Goal: Navigation & Orientation: Go to known website

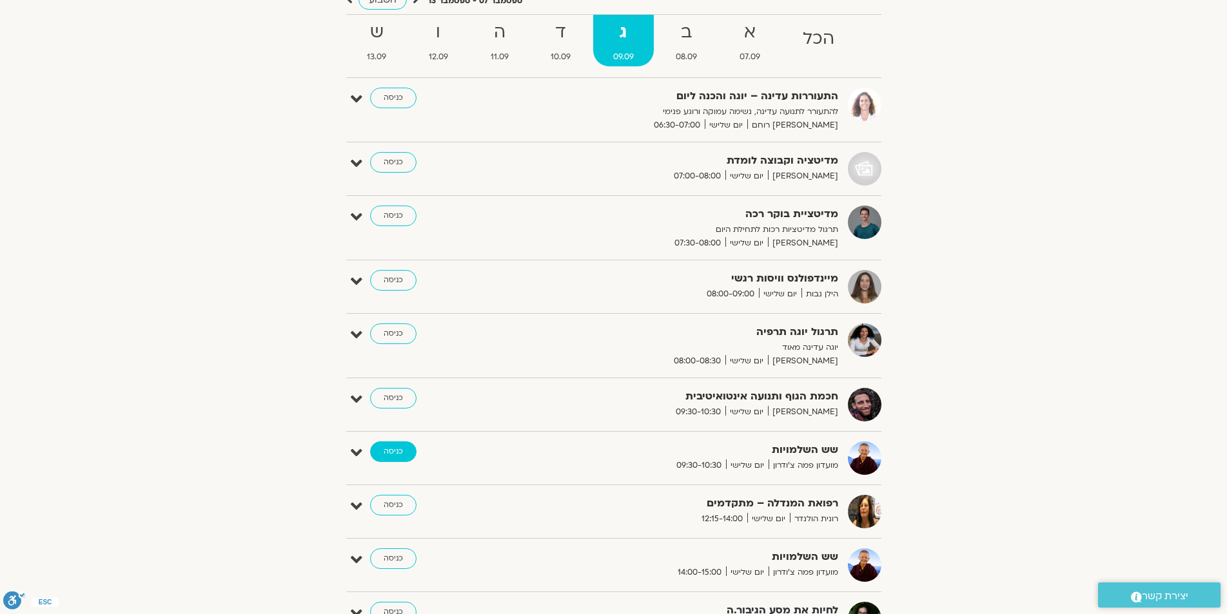
click at [391, 454] on link "כניסה" at bounding box center [393, 452] width 46 height 21
click at [392, 449] on link "כניסה" at bounding box center [393, 452] width 46 height 21
